Goal: Task Accomplishment & Management: Manage account settings

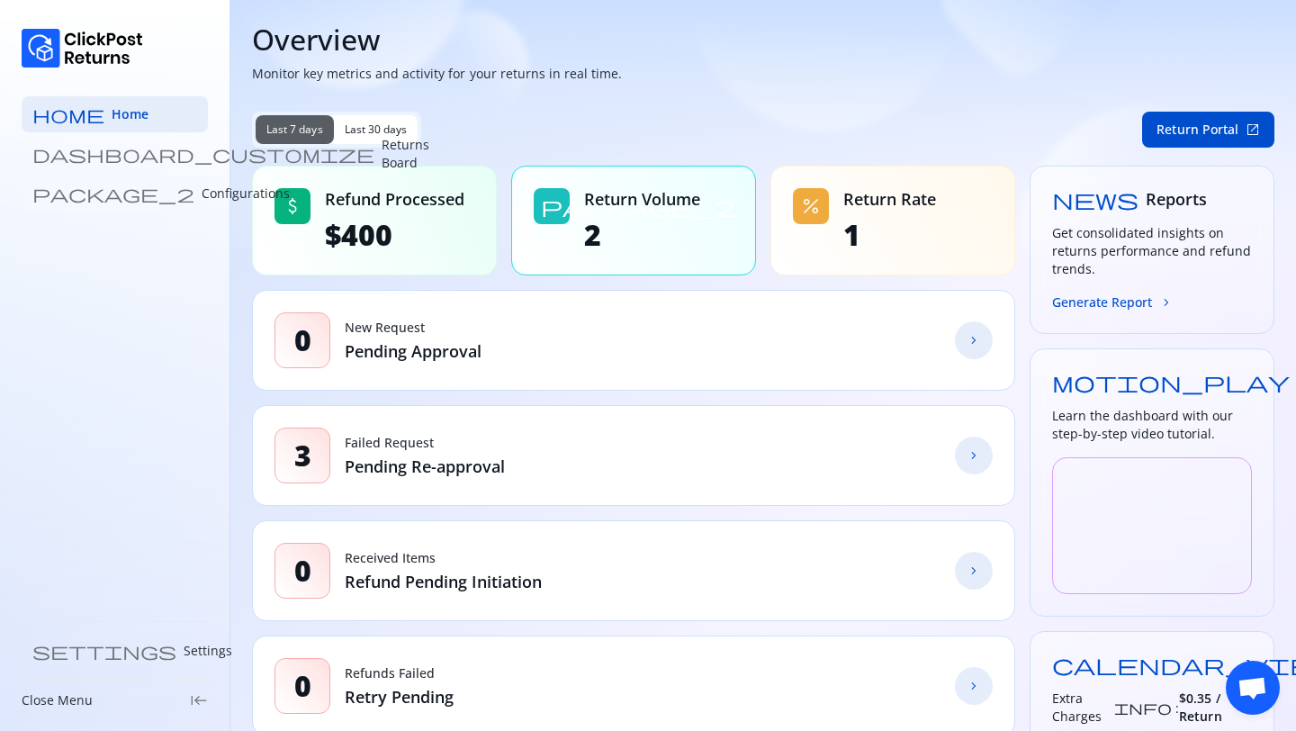
click at [202, 200] on p "Configurations" at bounding box center [246, 194] width 88 height 18
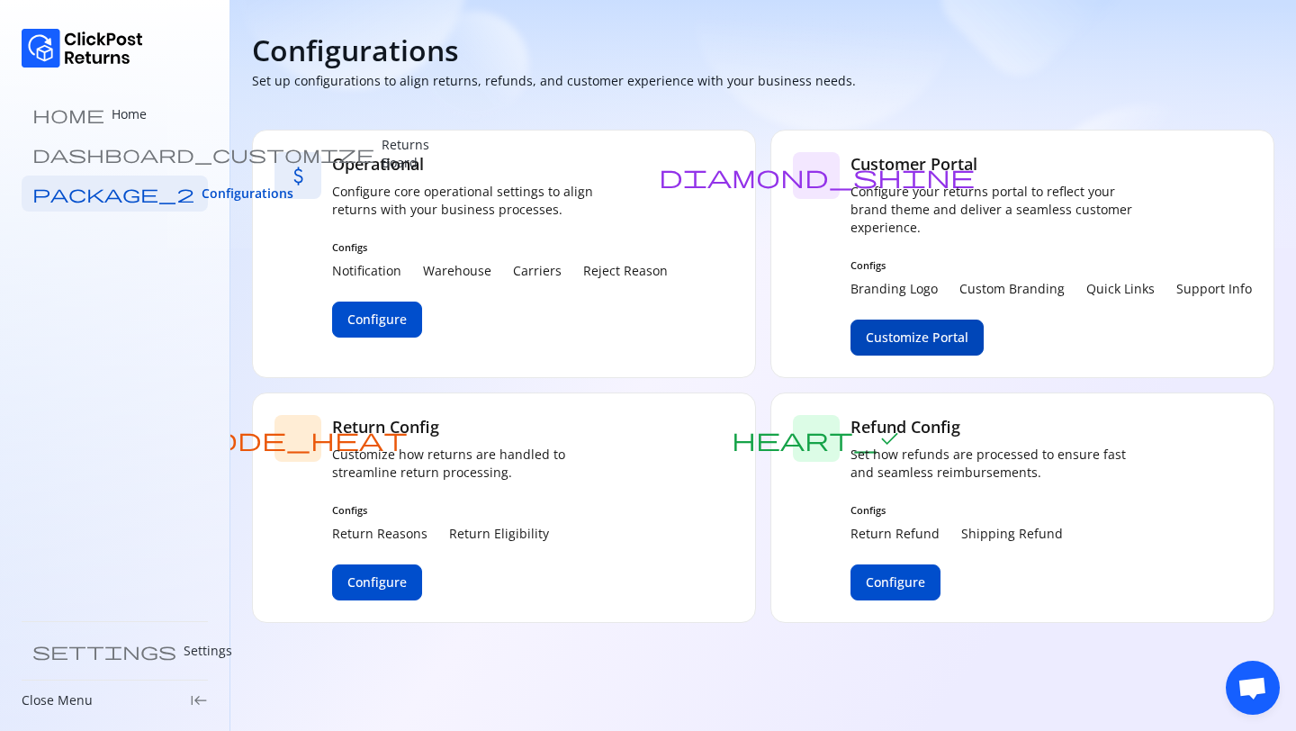
click at [908, 342] on span "Customize Portal" at bounding box center [917, 338] width 103 height 18
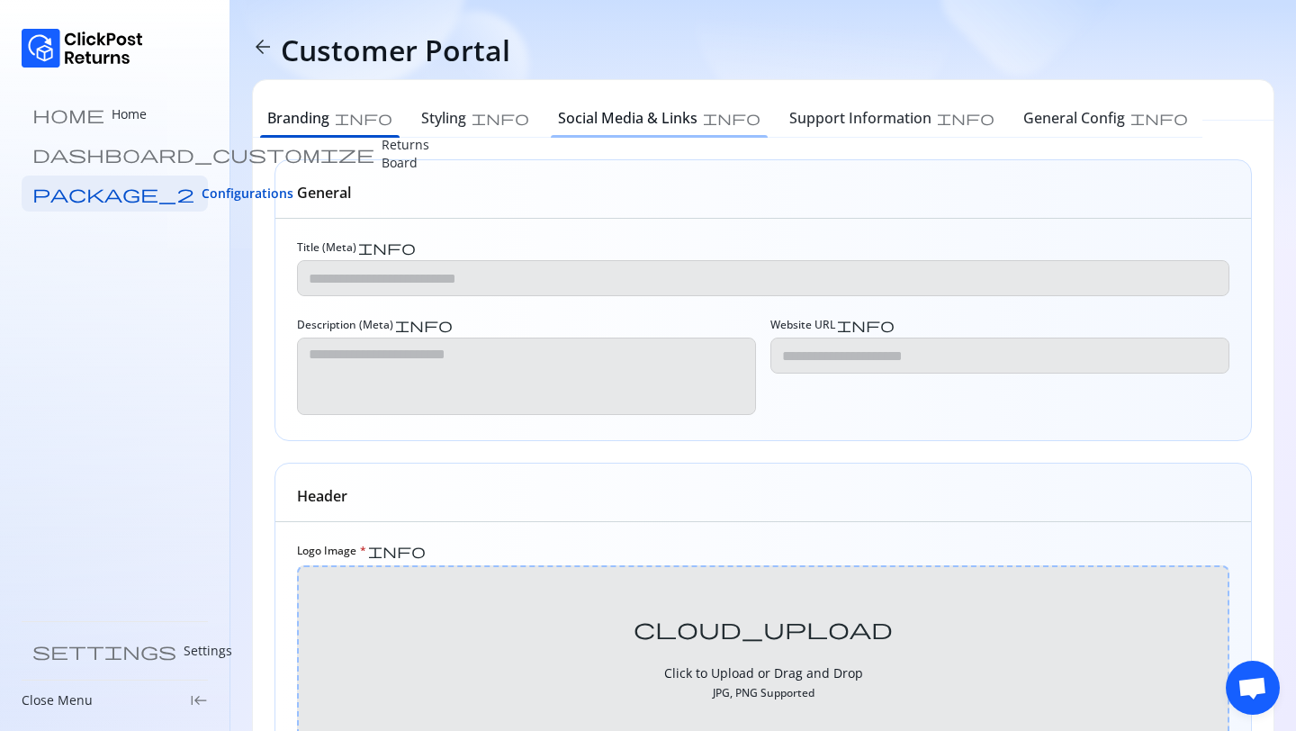
click at [566, 113] on h6 "Social Media & Links" at bounding box center [628, 118] width 140 height 22
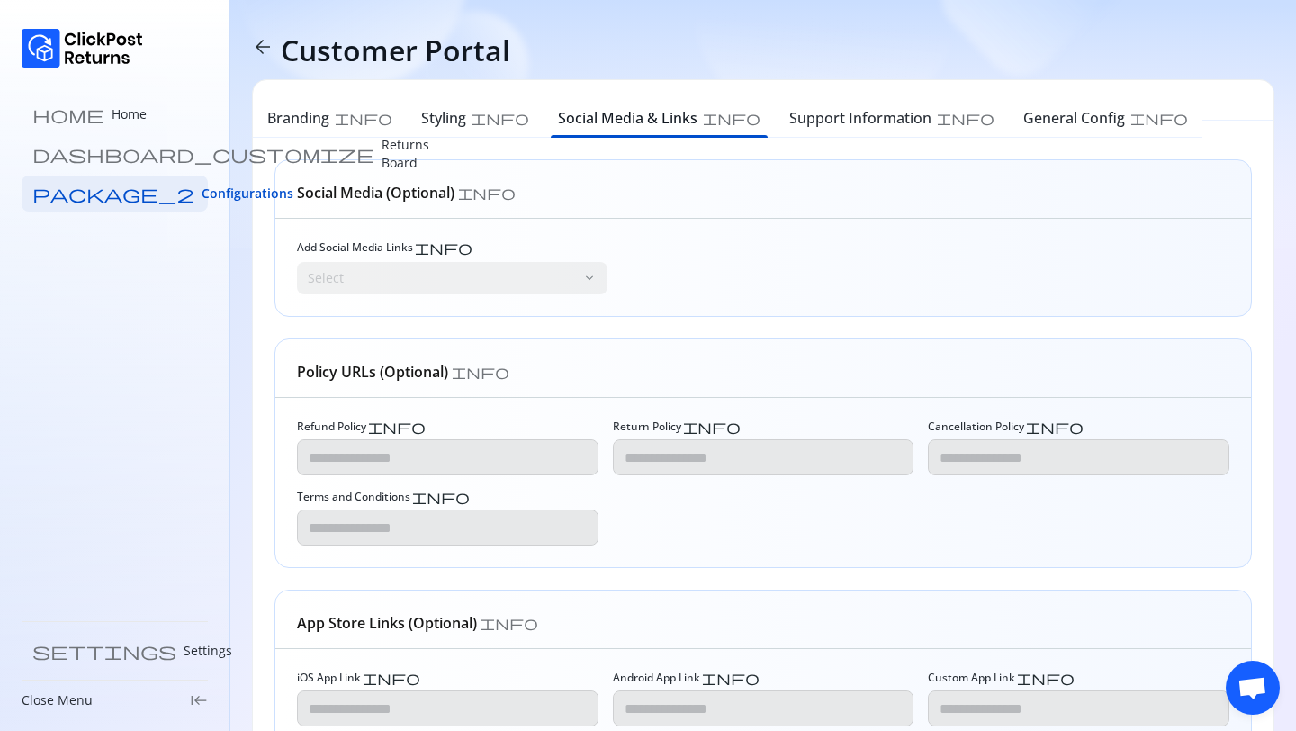
scroll to position [142, 0]
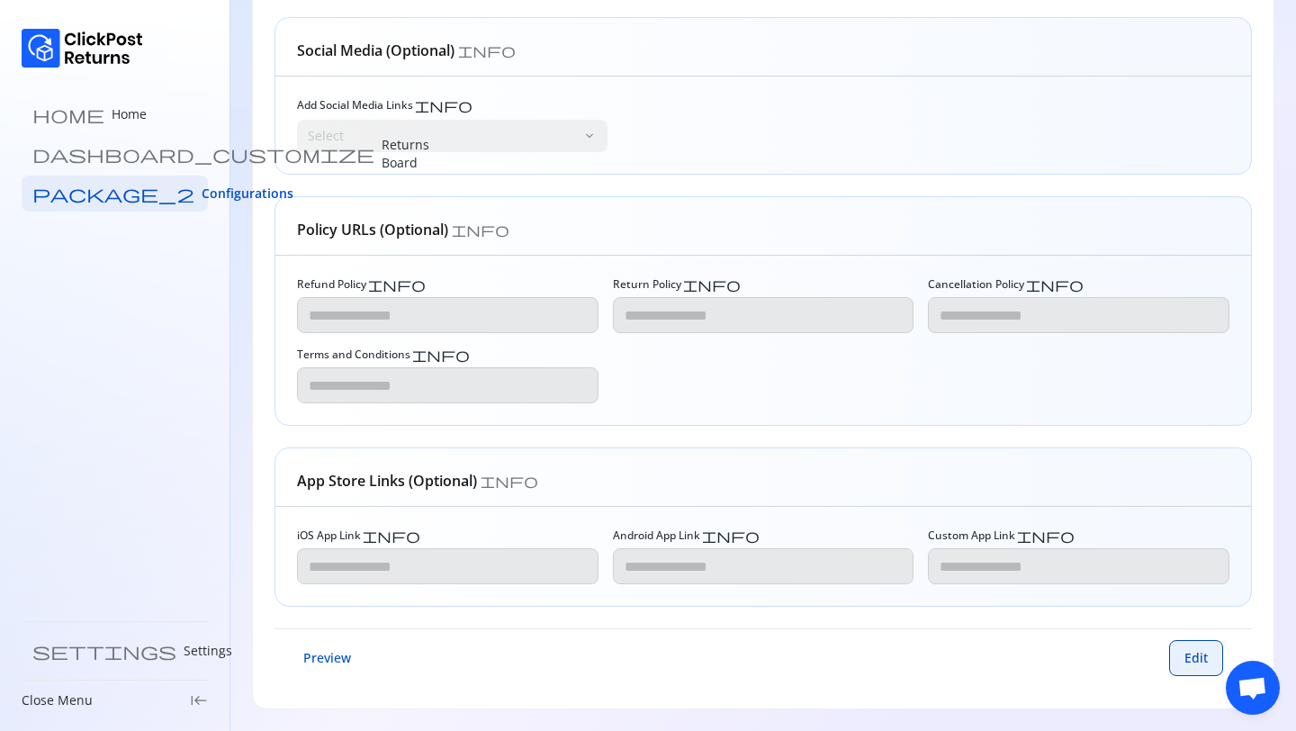
click at [1192, 667] on button "Edit" at bounding box center [1196, 658] width 54 height 36
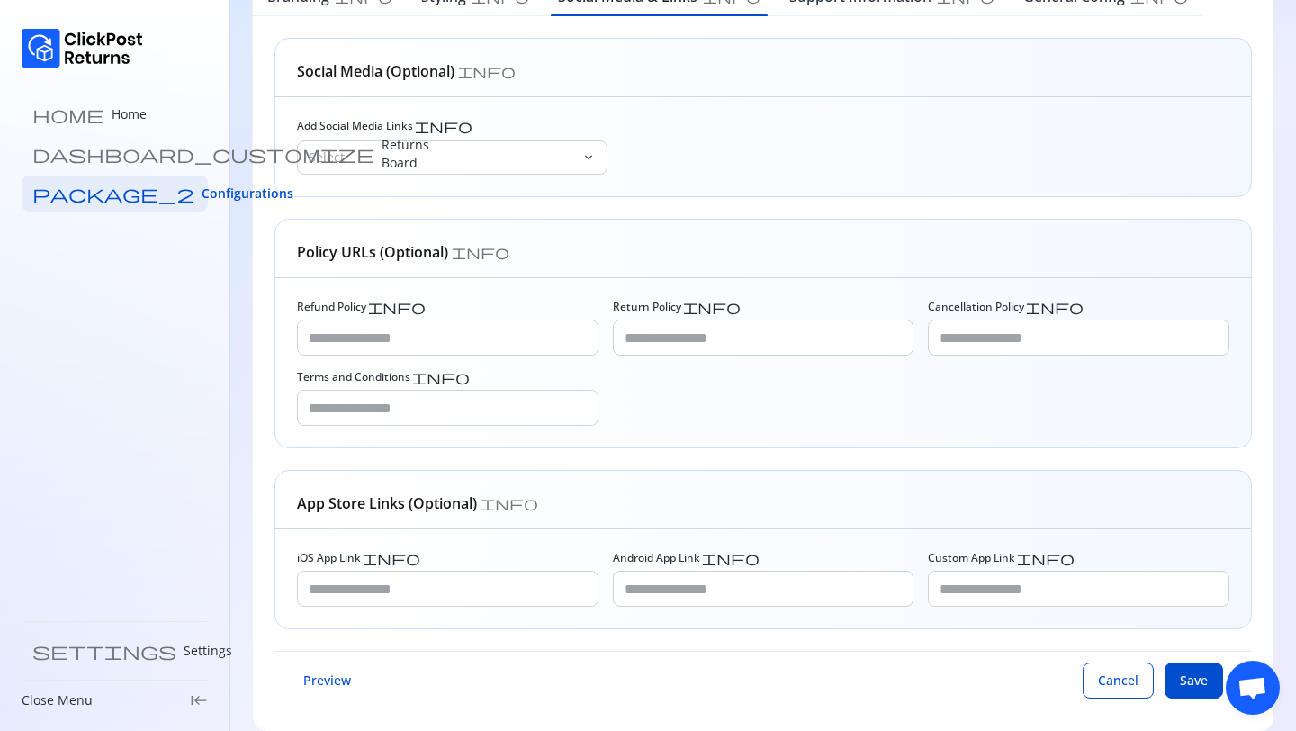
scroll to position [144, 0]
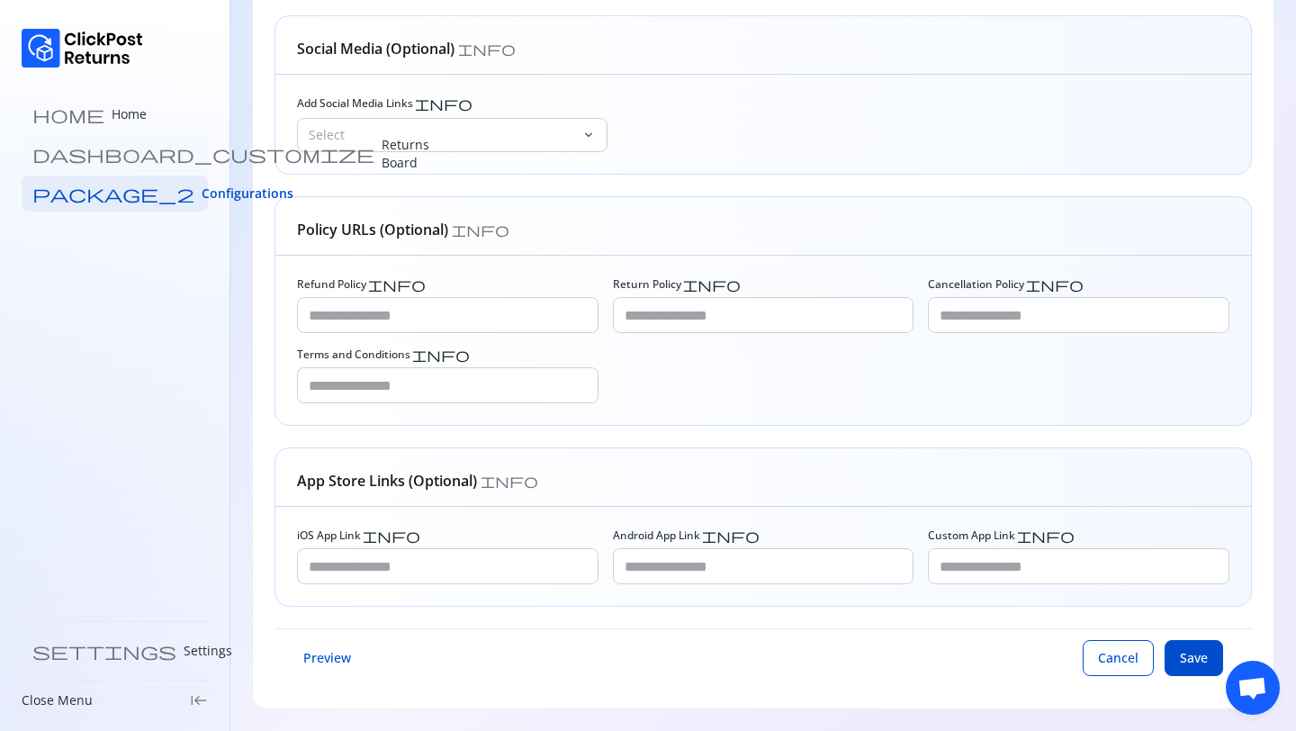
click at [85, 143] on link "dashboard_customize Returns Board" at bounding box center [115, 154] width 186 height 36
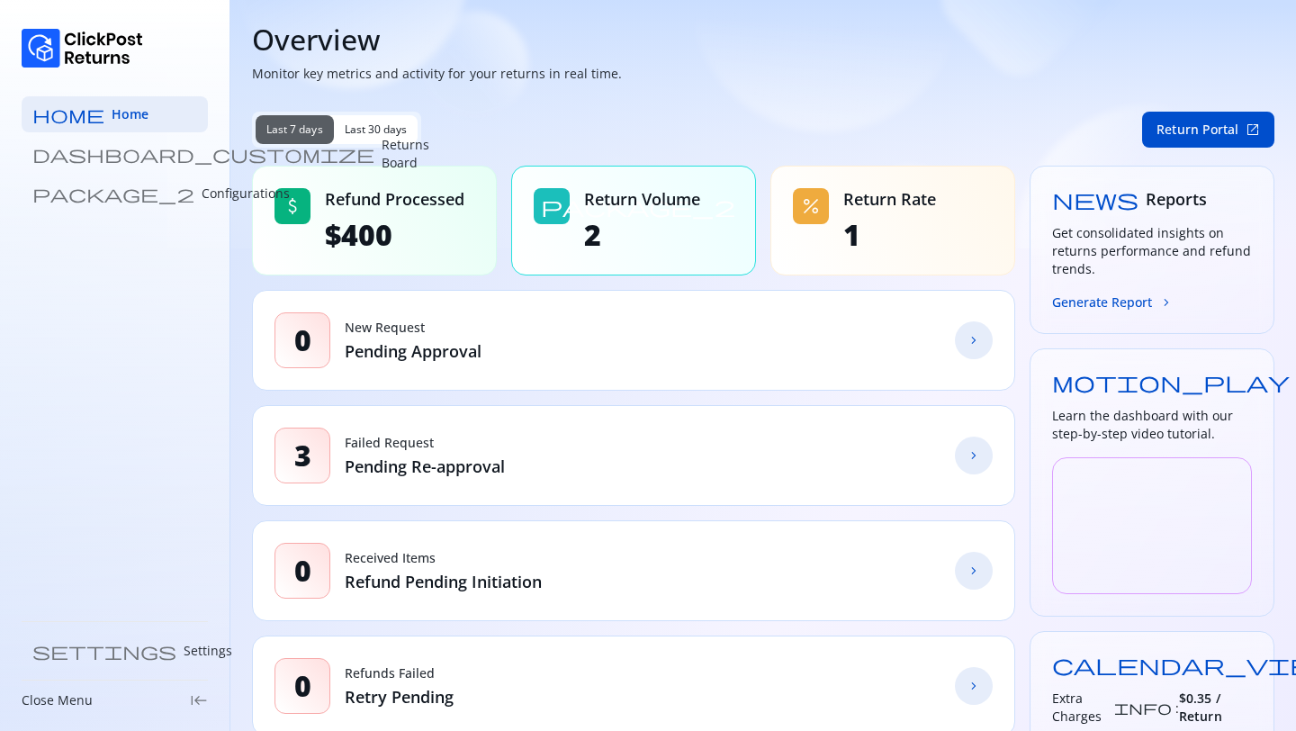
click at [104, 175] on div "home Home dashboard_customize Returns Board package_2 Configurations" at bounding box center [115, 153] width 186 height 115
click at [202, 195] on p "Configurations" at bounding box center [246, 194] width 88 height 18
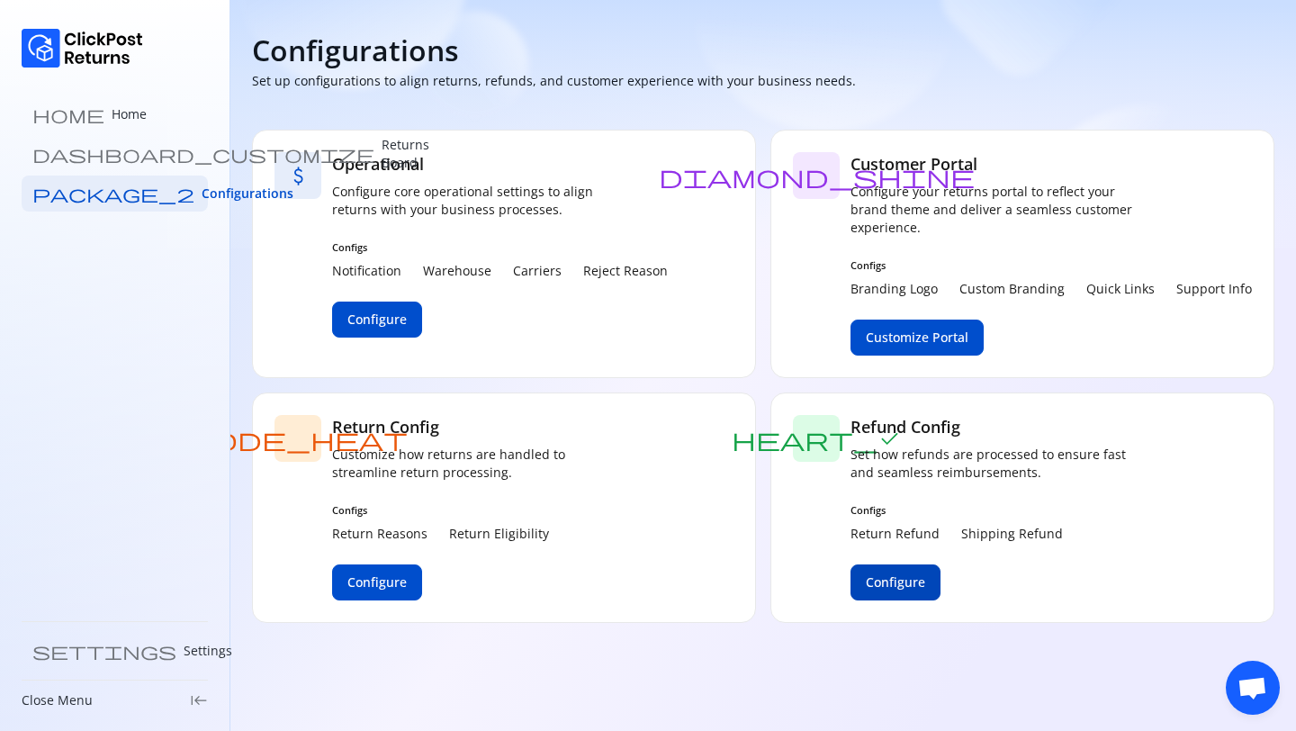
click at [895, 576] on span "Configure" at bounding box center [895, 582] width 59 height 18
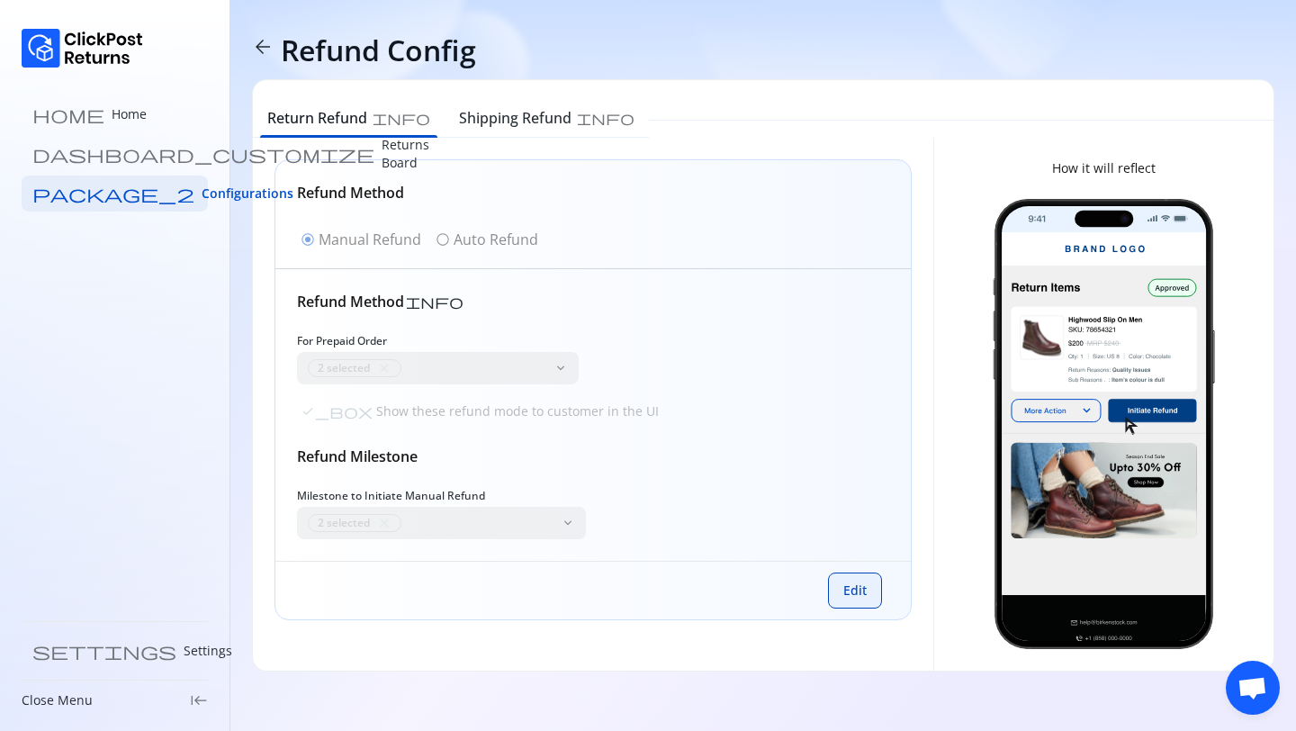
click at [865, 593] on span "Edit" at bounding box center [855, 591] width 23 height 18
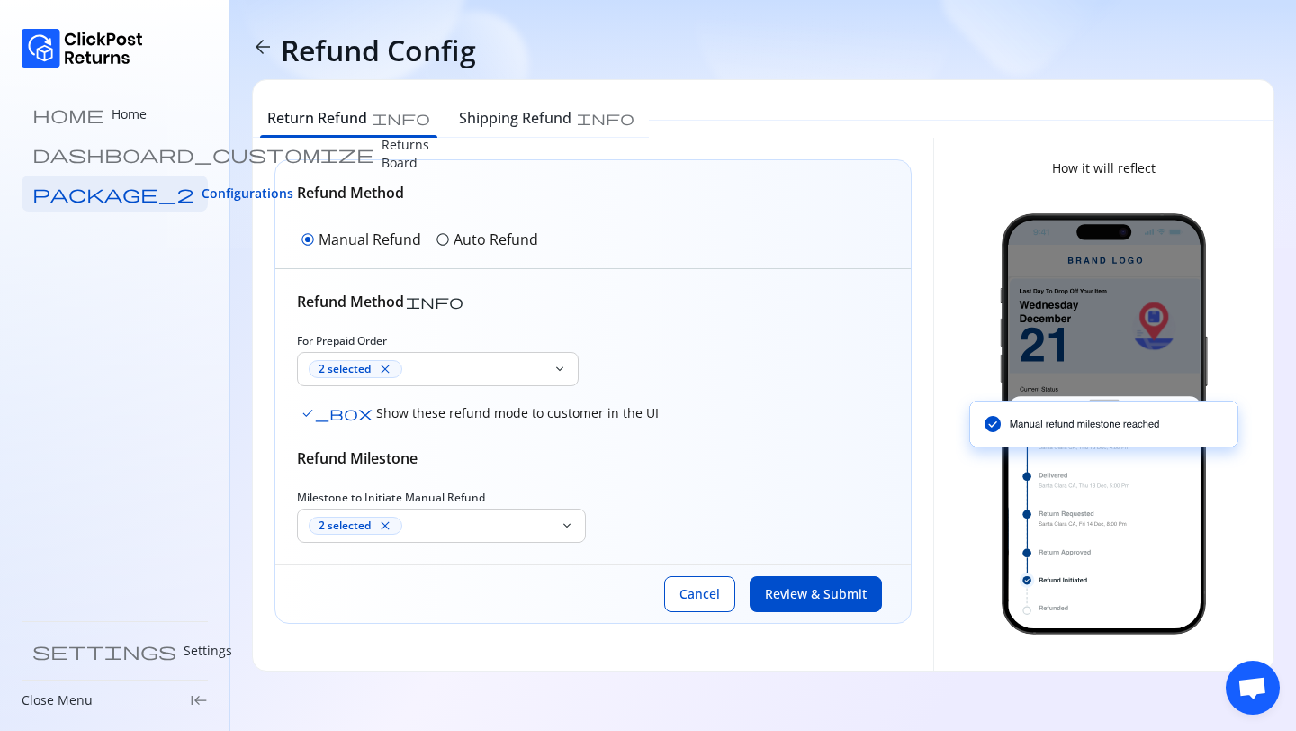
click at [476, 242] on p "Auto Refund" at bounding box center [496, 240] width 85 height 22
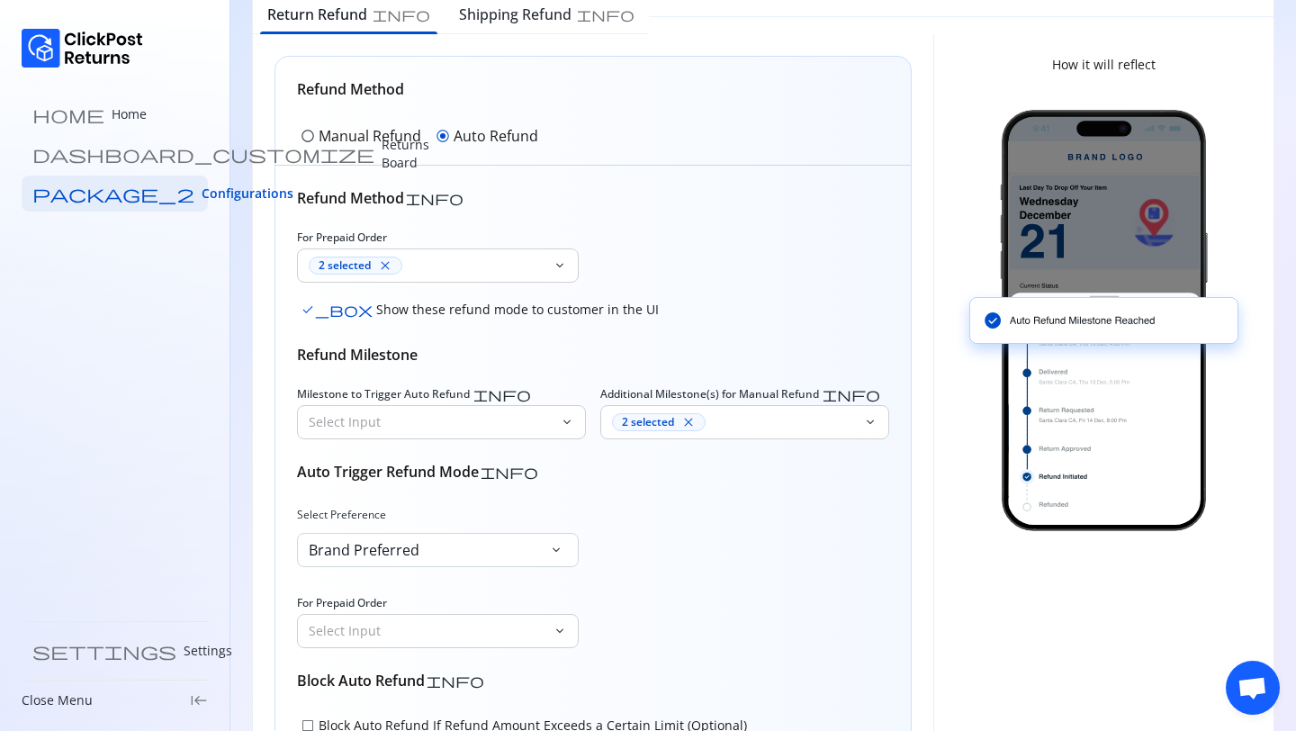
scroll to position [236, 0]
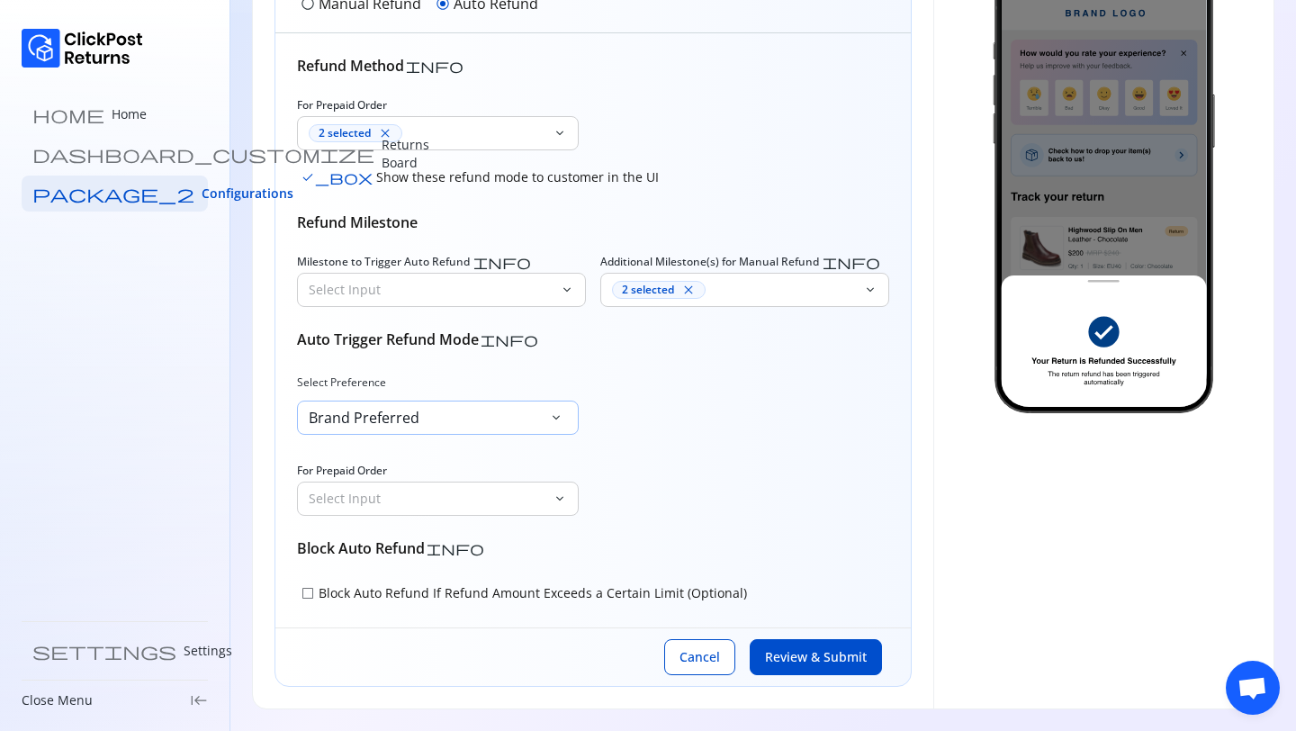
click at [446, 402] on div "Brand Preferred keyboard_arrow_down" at bounding box center [438, 418] width 282 height 34
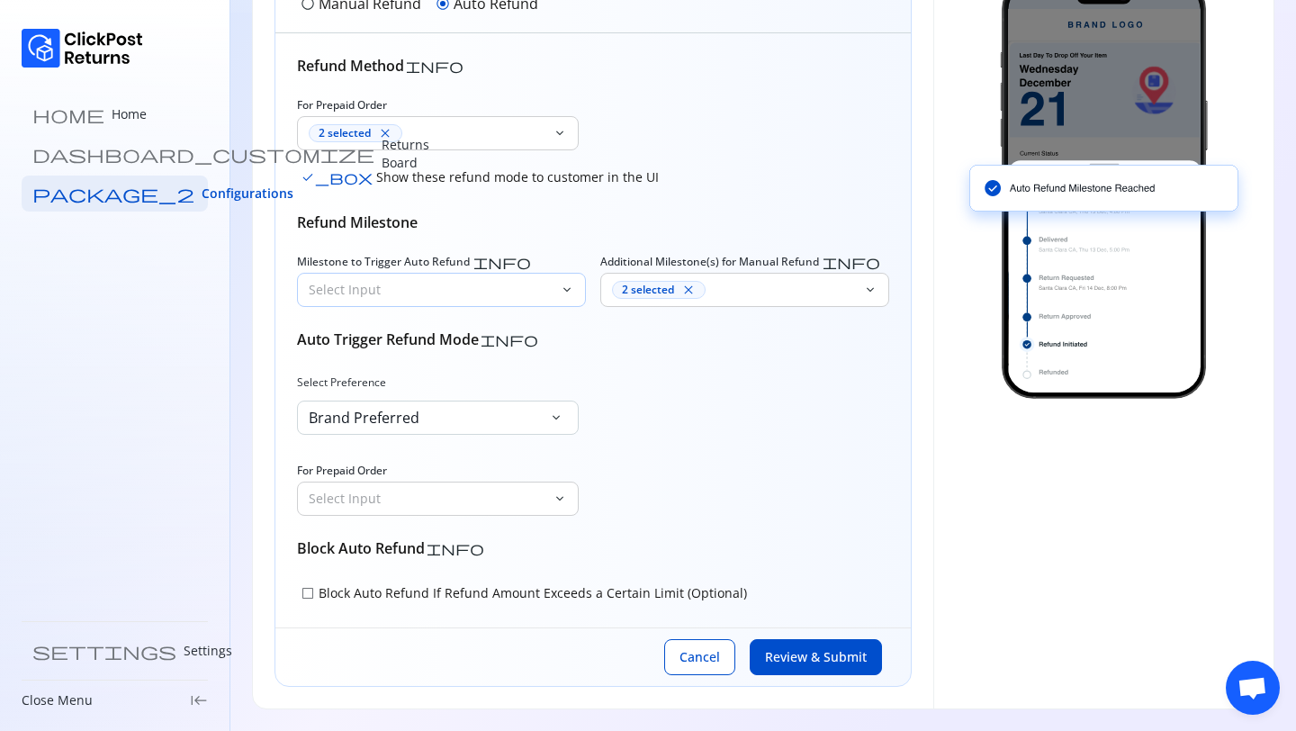
click at [434, 284] on p "Select Input" at bounding box center [431, 290] width 244 height 18
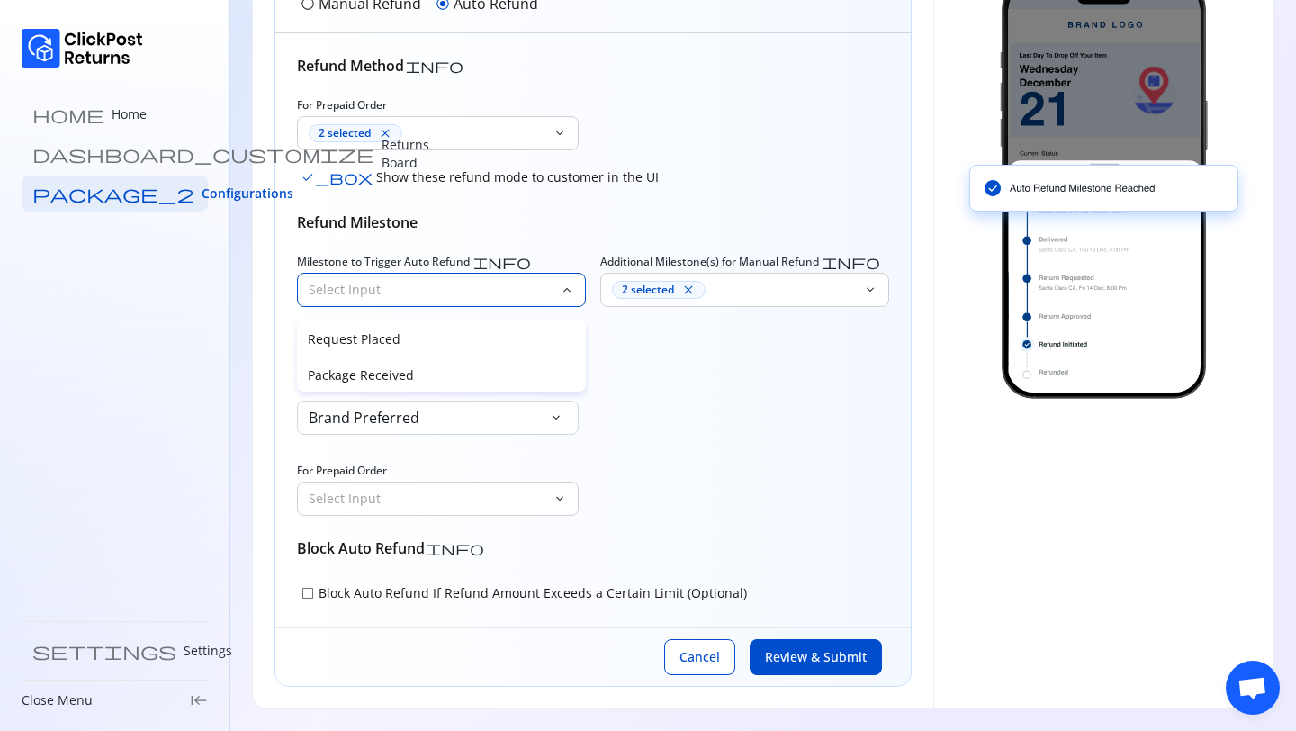
click at [654, 381] on div "Select Preference Brand Preferred keyboard_arrow_down For Prepaid Order Select …" at bounding box center [593, 444] width 592 height 144
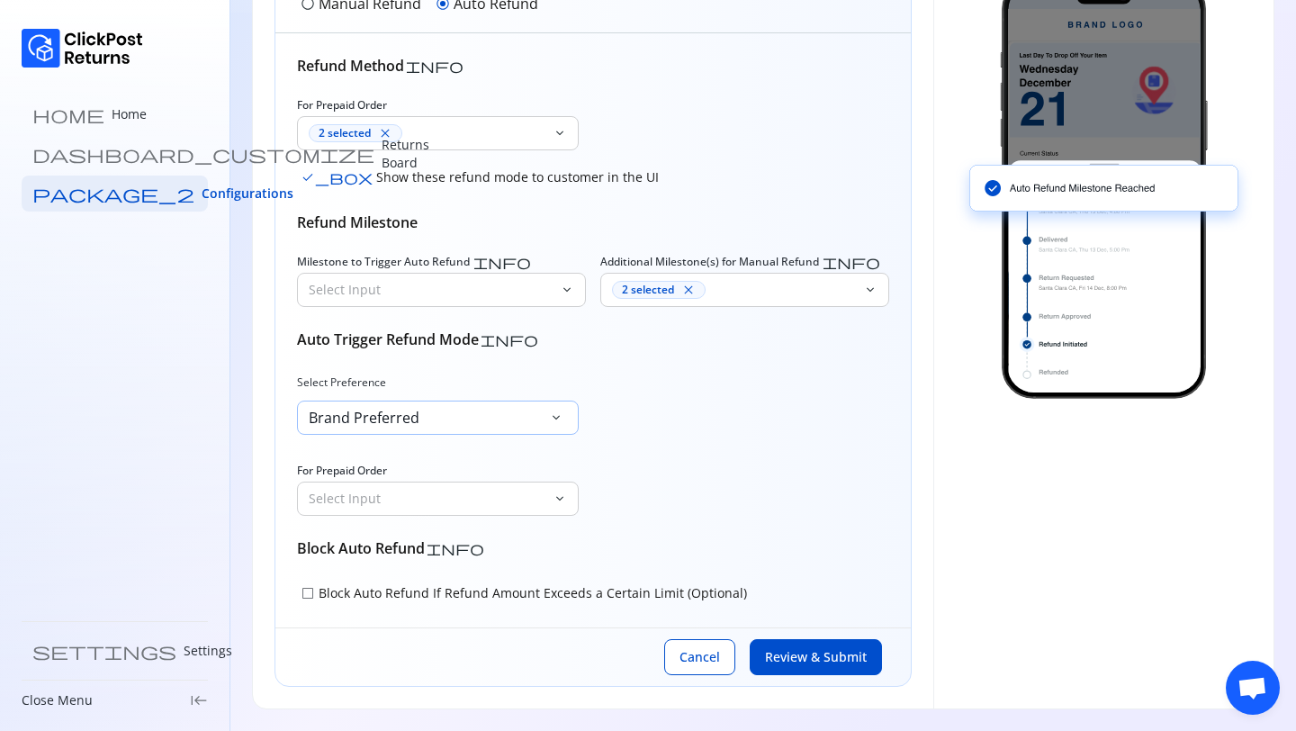
click at [436, 423] on div "Brand Preferred keyboard_arrow_down" at bounding box center [438, 418] width 282 height 34
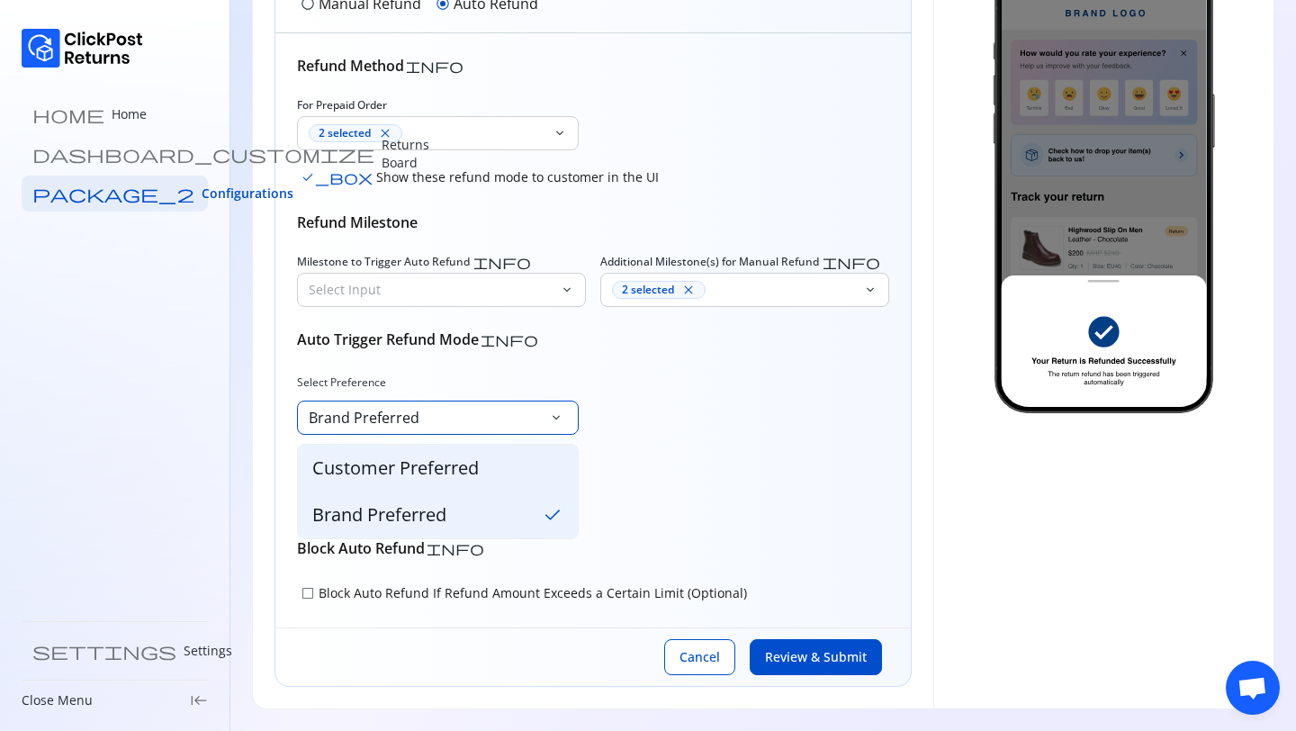
click at [476, 468] on span "Customer Preferred" at bounding box center [395, 468] width 167 height 25
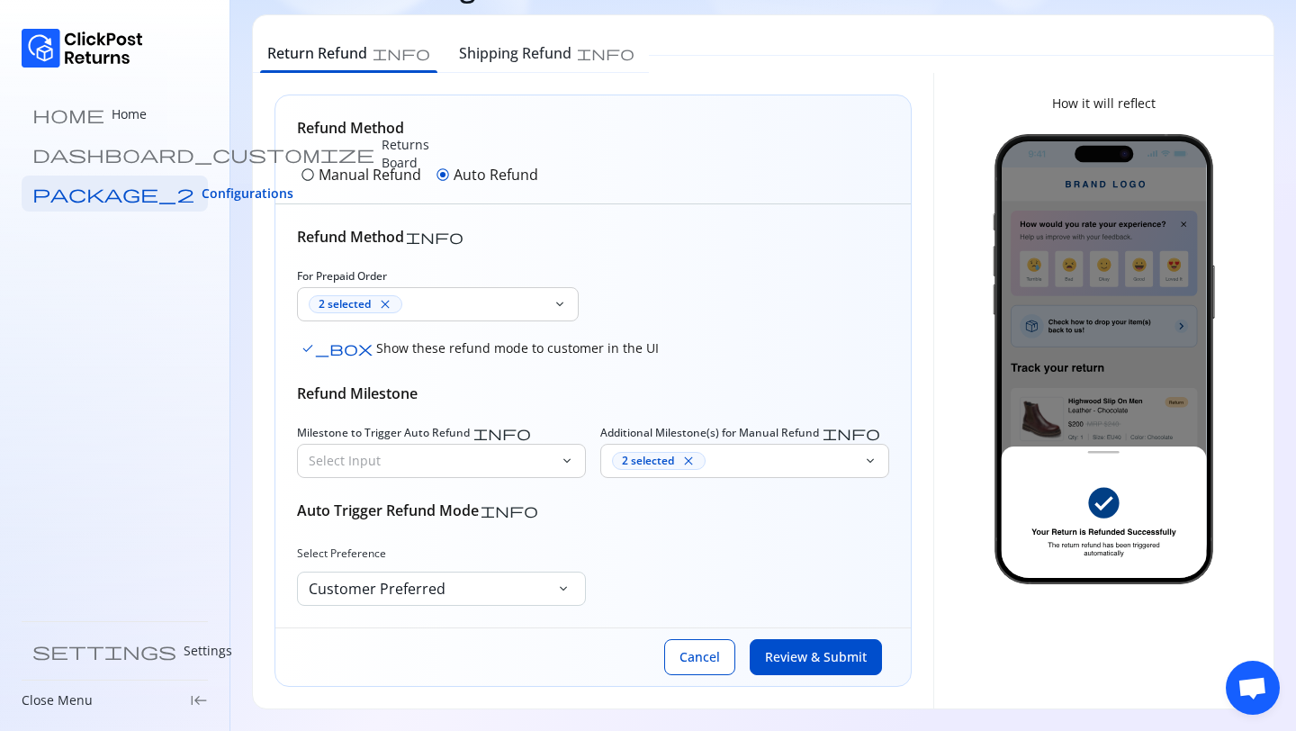
scroll to position [65, 0]
click at [400, 591] on span "Customer Preferred" at bounding box center [377, 588] width 137 height 25
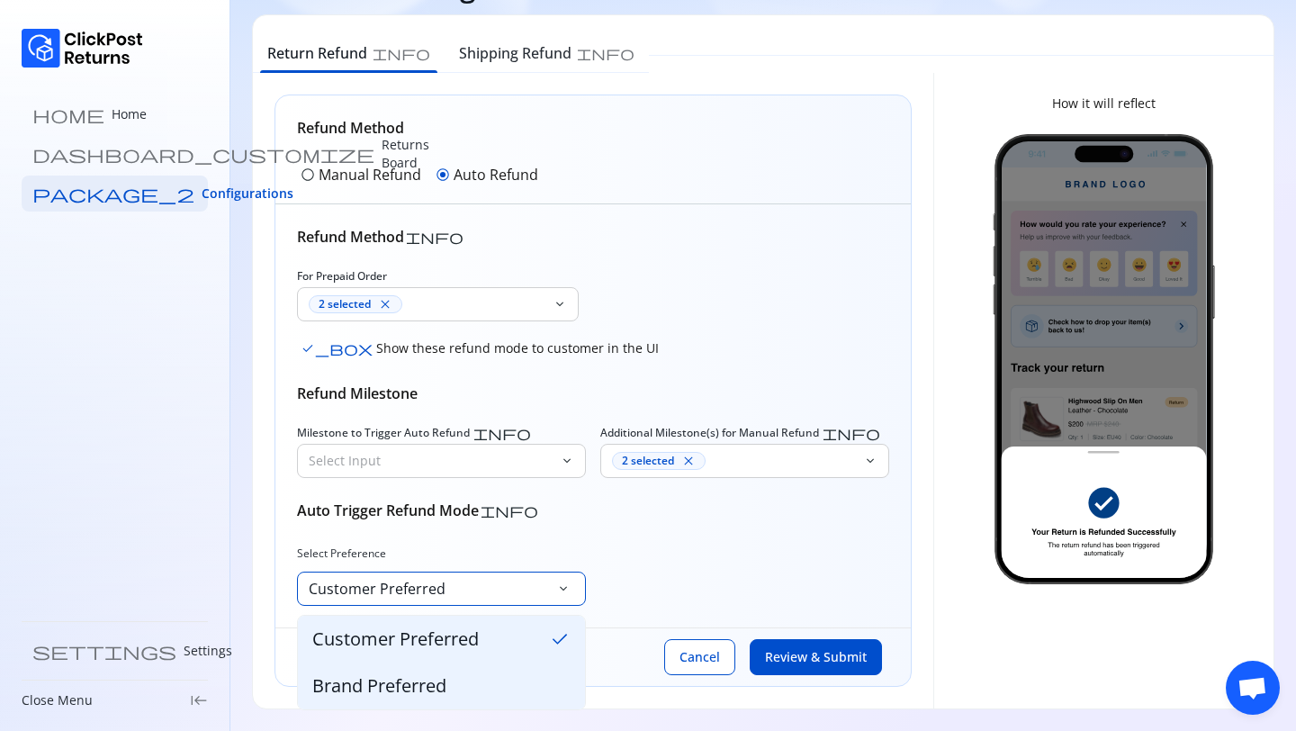
click at [398, 673] on span "Brand Preferred" at bounding box center [379, 685] width 134 height 25
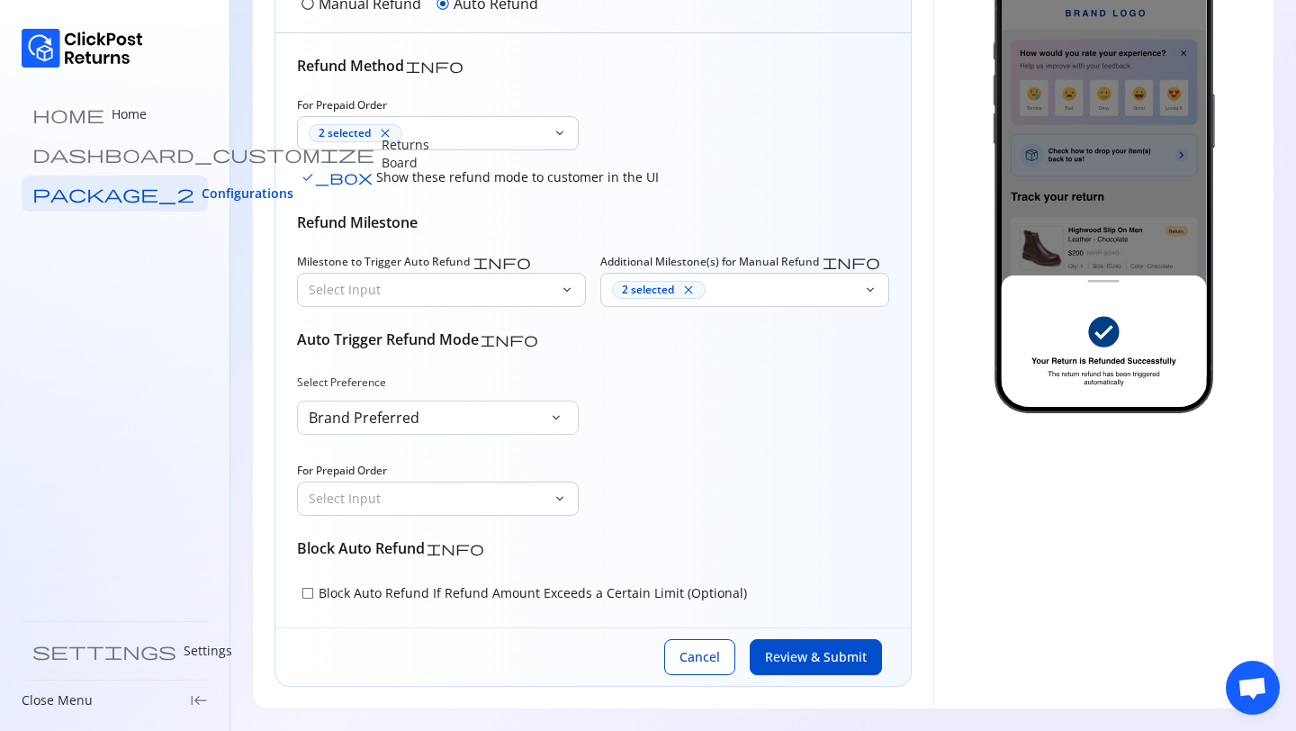
click at [311, 595] on span "check_box_outline_blank" at bounding box center [308, 593] width 14 height 14
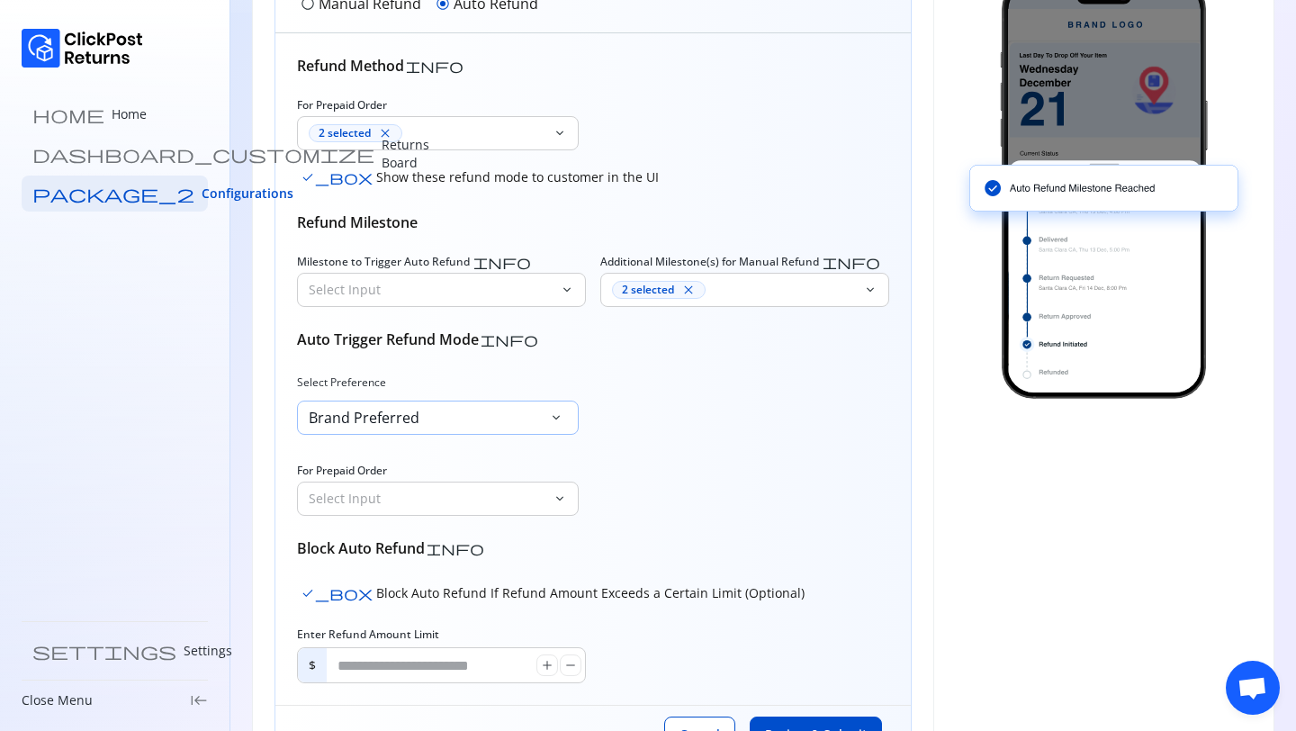
click at [403, 418] on span "Brand Preferred" at bounding box center [364, 417] width 111 height 25
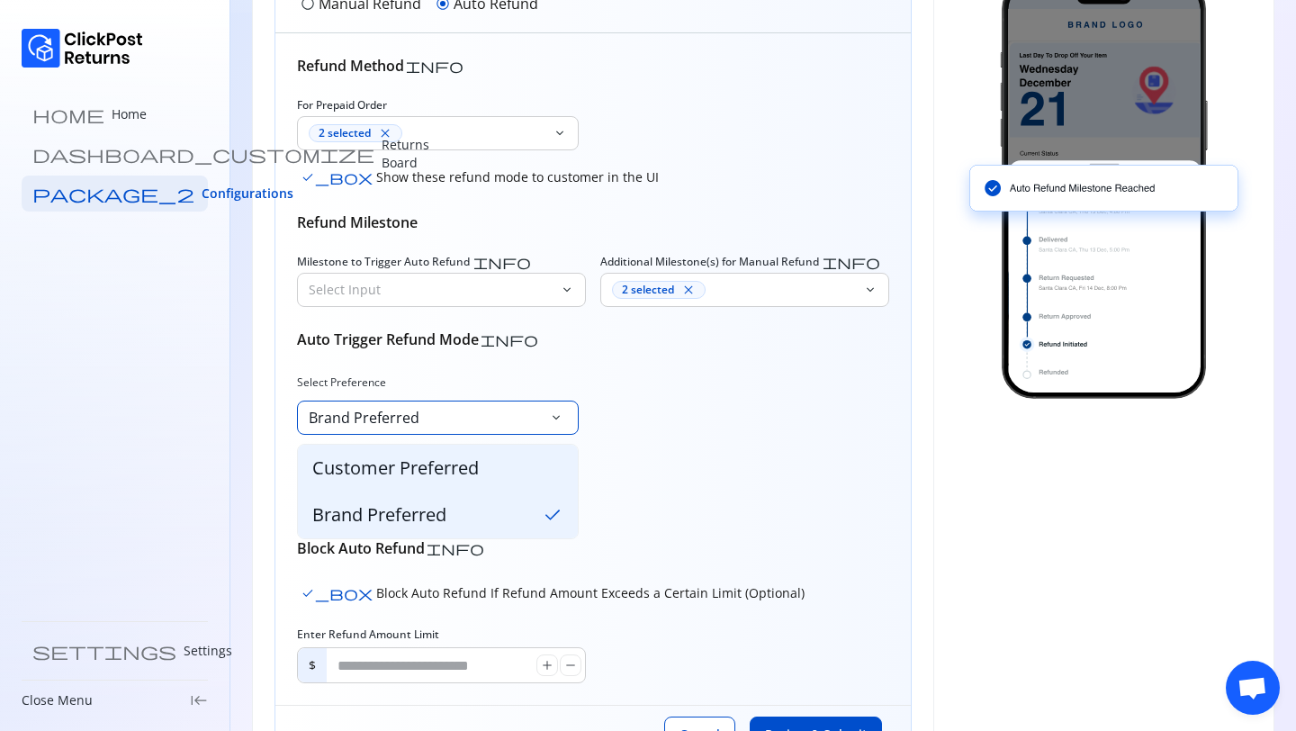
click at [391, 463] on span "Customer Preferred" at bounding box center [395, 468] width 167 height 25
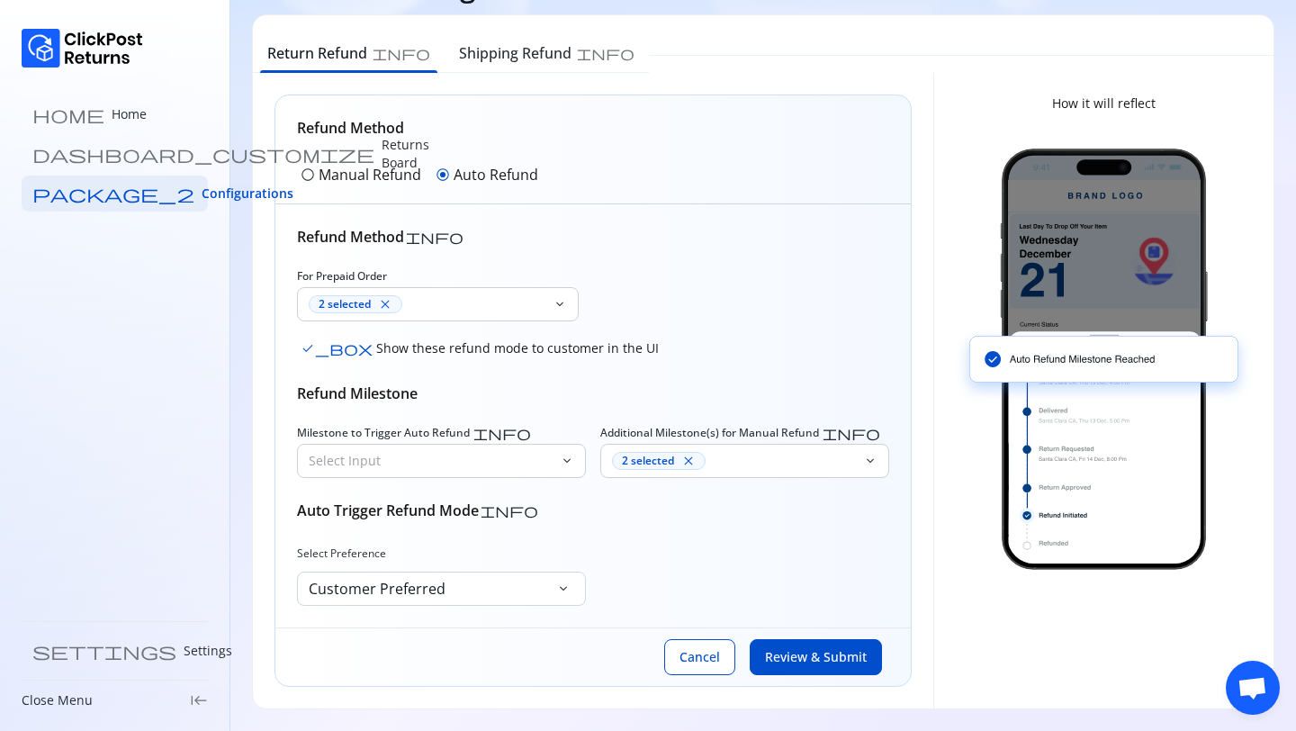
scroll to position [65, 0]
click at [202, 194] on span "Configurations" at bounding box center [248, 194] width 92 height 18
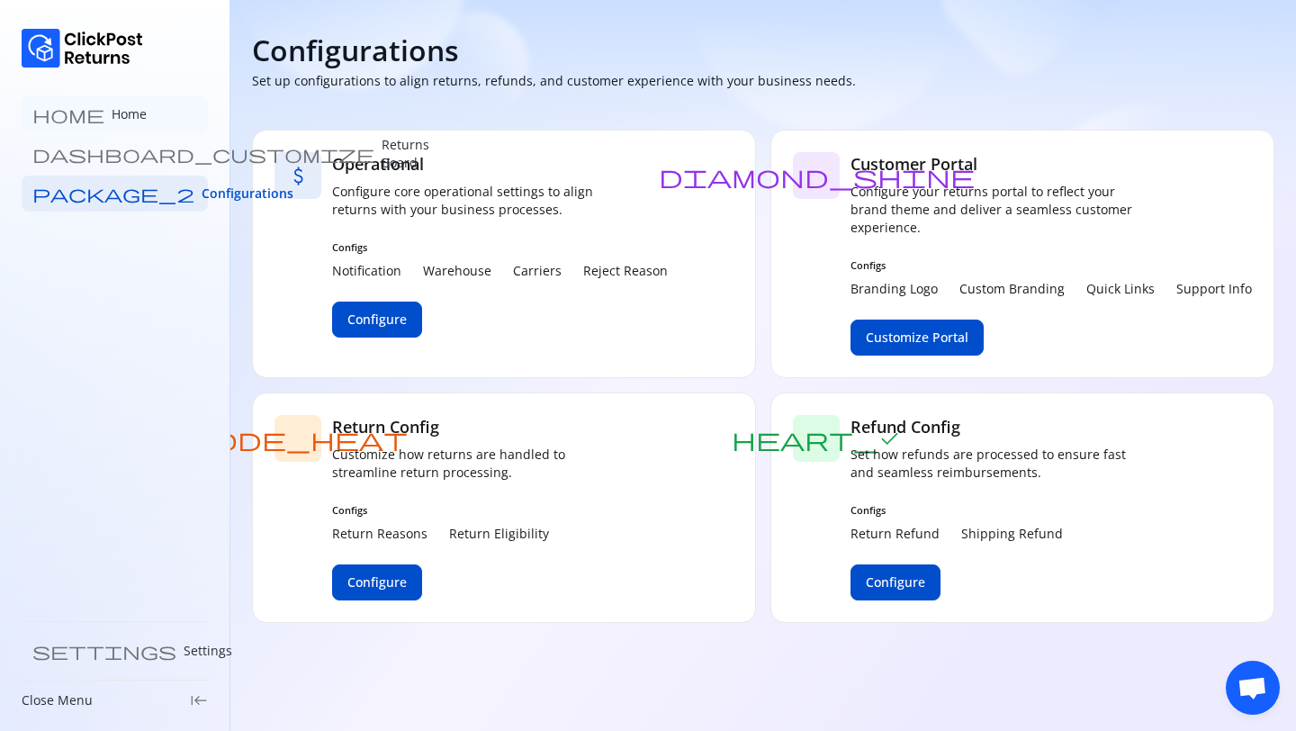
click at [112, 109] on p "Home" at bounding box center [129, 114] width 35 height 18
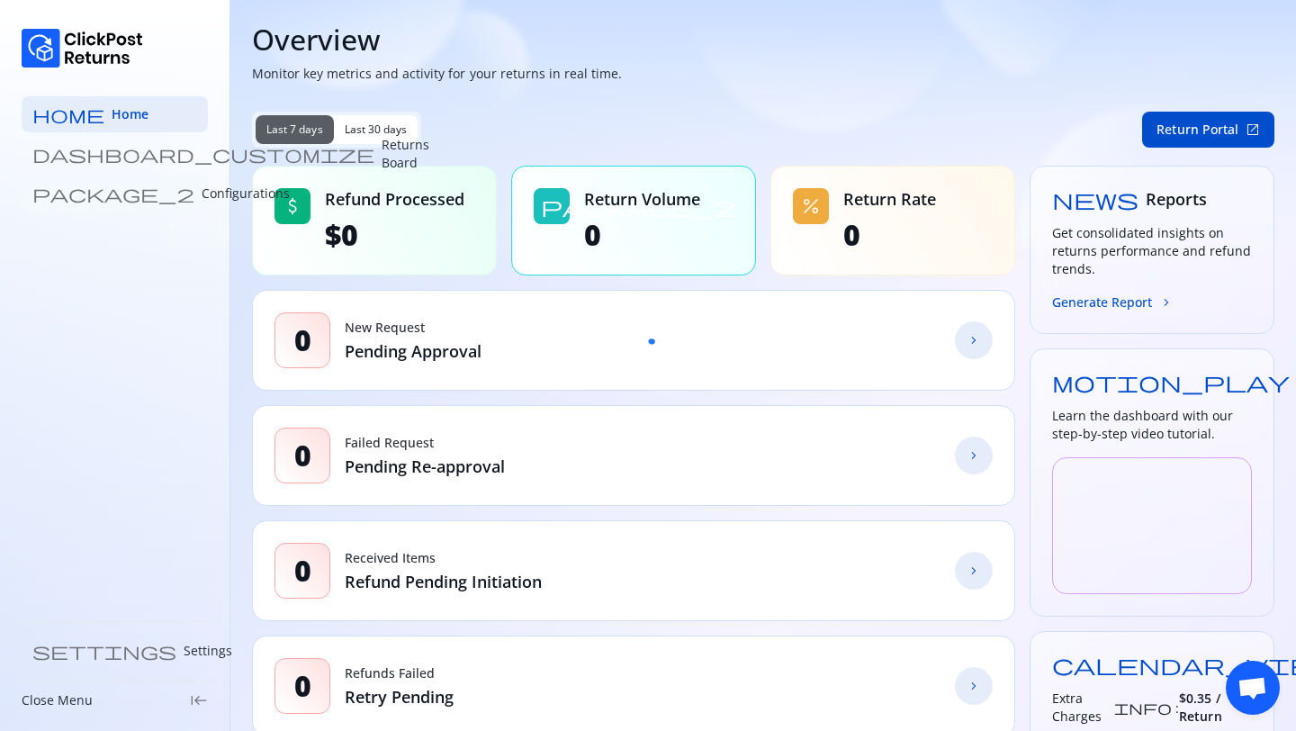
click at [202, 188] on p "Configurations" at bounding box center [246, 194] width 88 height 18
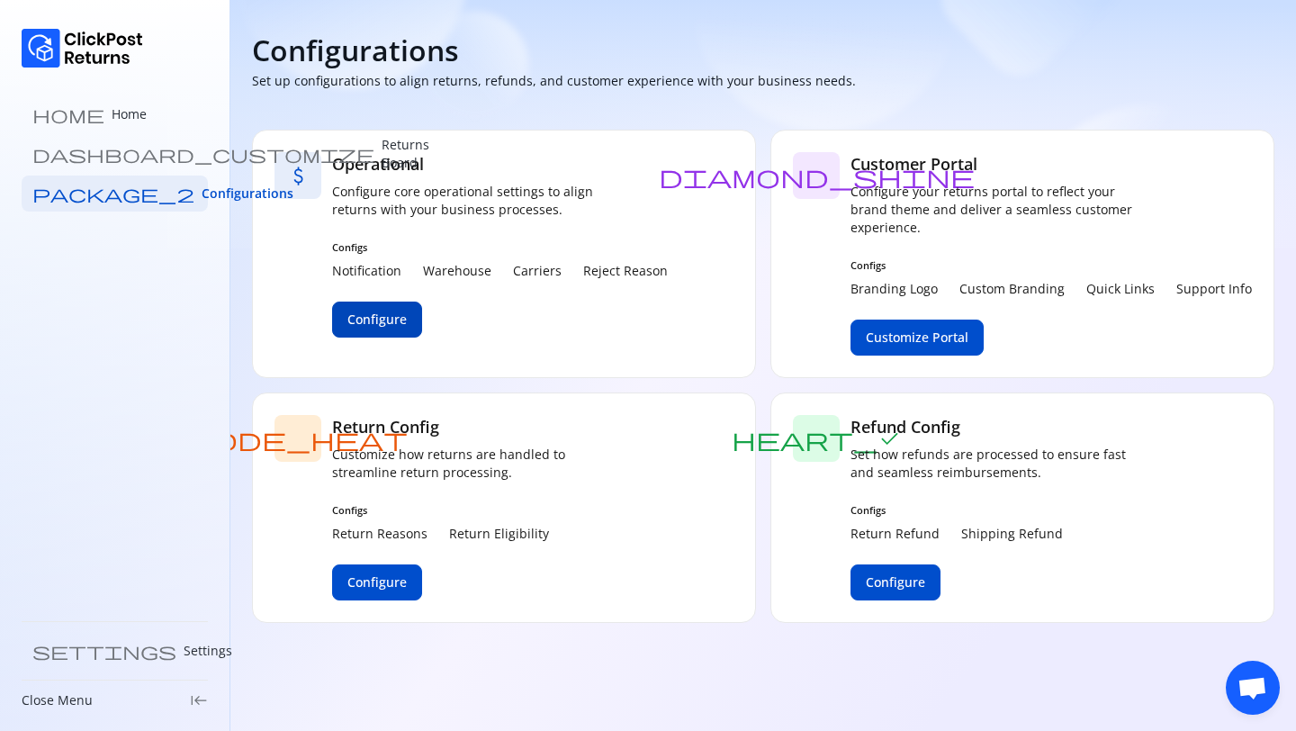
click at [400, 309] on button "Configure" at bounding box center [377, 320] width 90 height 36
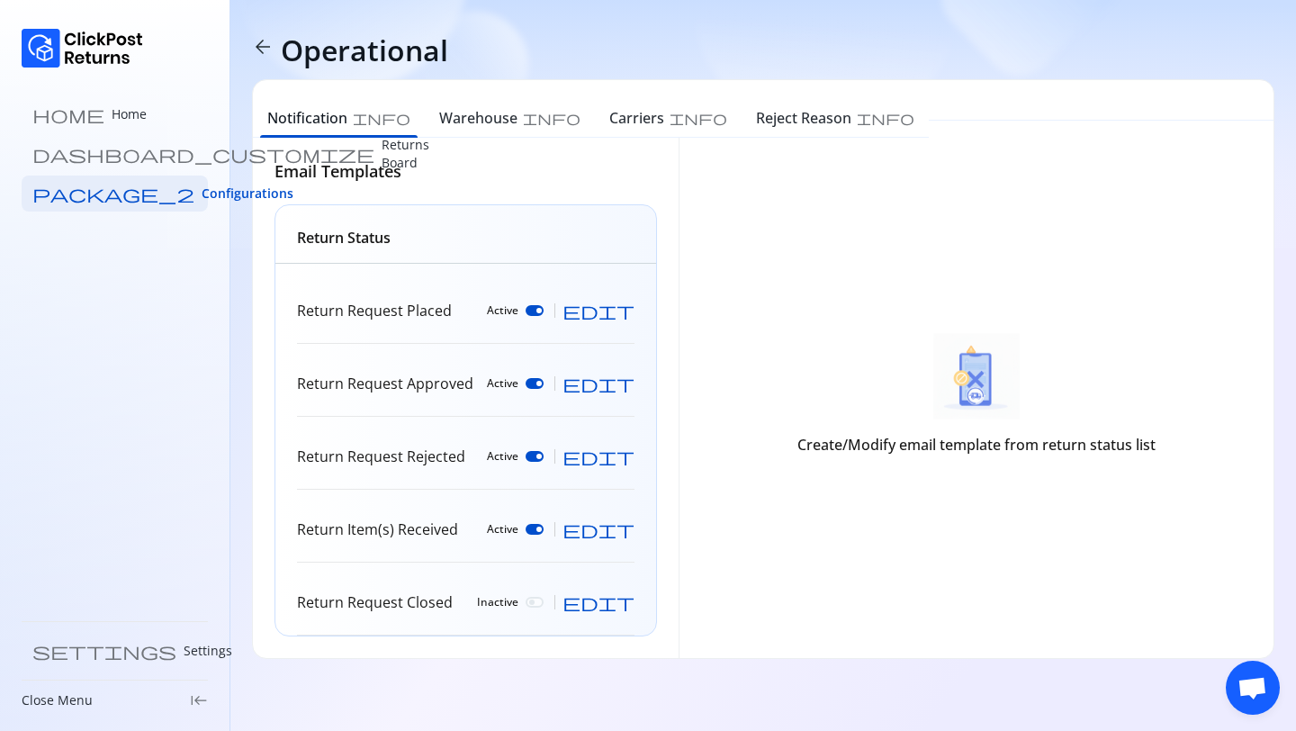
click at [627, 315] on span "edit" at bounding box center [599, 311] width 72 height 18
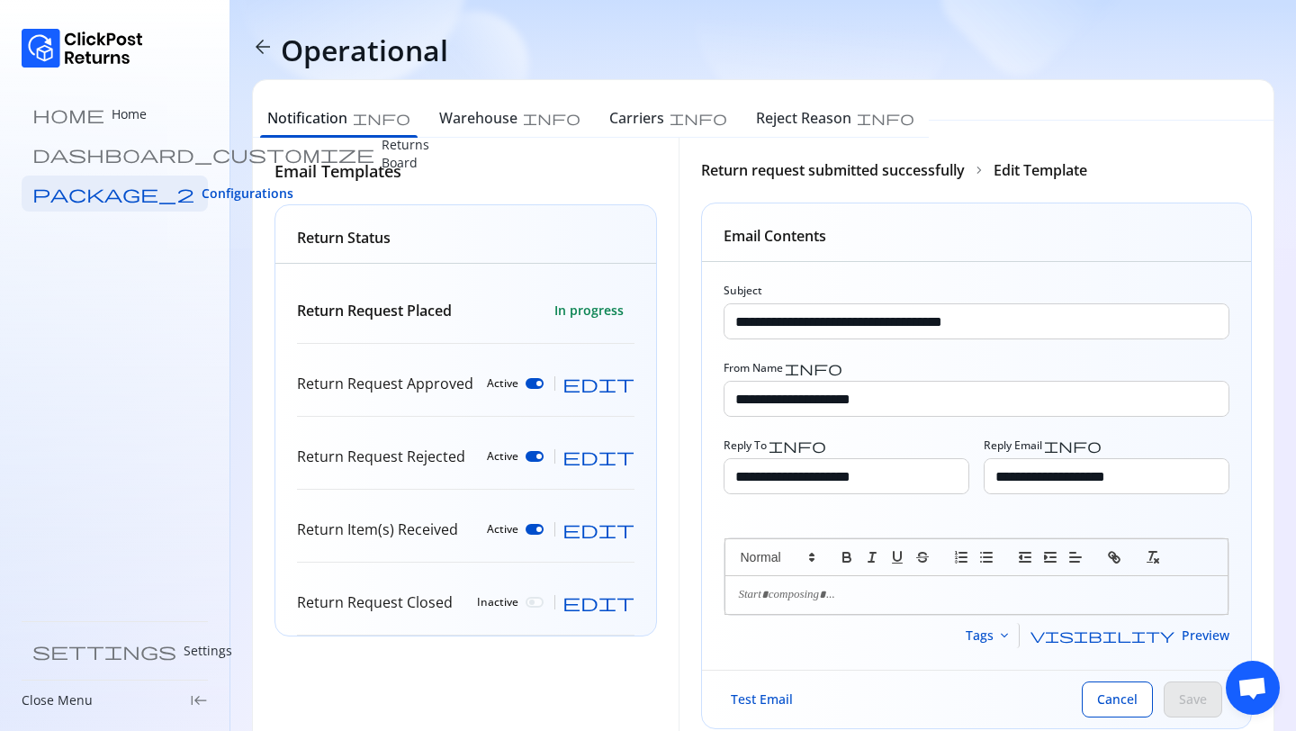
scroll to position [55, 0]
